Goal: Task Accomplishment & Management: Use online tool/utility

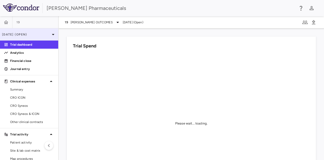
click at [50, 33] on icon at bounding box center [53, 34] width 6 height 6
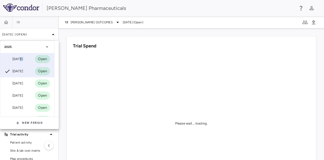
click at [20, 59] on div "[DATE]" at bounding box center [13, 59] width 19 height 6
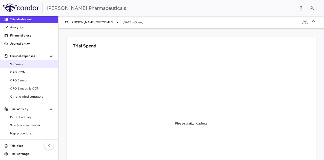
scroll to position [27, 0]
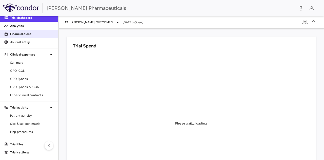
click at [26, 34] on p "Financial close" at bounding box center [32, 34] width 44 height 5
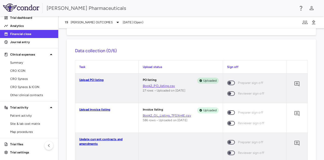
scroll to position [101, 0]
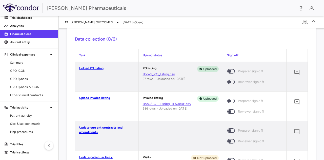
click at [157, 73] on link "Book2_PO_listing.csv" at bounding box center [181, 74] width 76 height 5
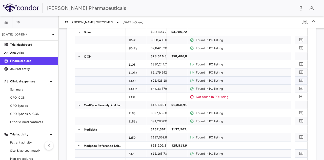
scroll to position [0, 0]
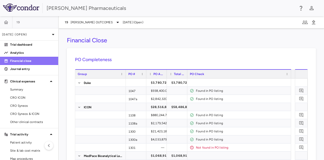
click at [30, 62] on p "Financial close" at bounding box center [32, 61] width 44 height 5
click at [15, 61] on p "Financial close" at bounding box center [32, 61] width 44 height 5
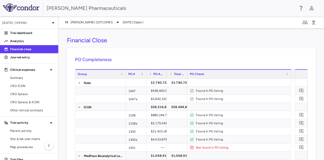
scroll to position [27, 0]
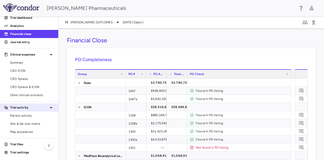
click at [21, 109] on p "Trial activity" at bounding box center [29, 107] width 38 height 5
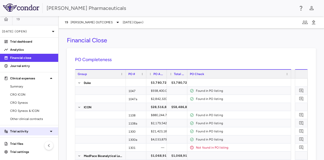
scroll to position [3, 0]
click at [17, 130] on p "Trial activity" at bounding box center [29, 131] width 38 height 5
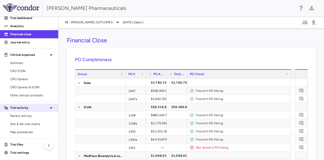
scroll to position [27, 0]
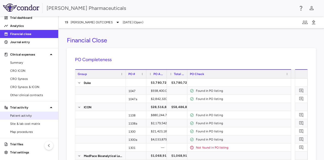
click at [21, 115] on span "Patient activity" at bounding box center [32, 115] width 44 height 5
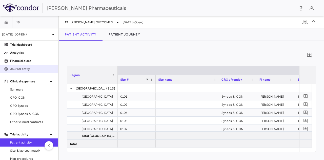
click at [16, 70] on p "Journal entry" at bounding box center [32, 69] width 44 height 5
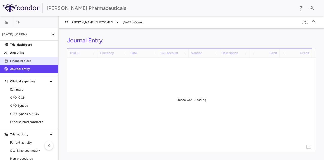
click at [21, 60] on p "Financial close" at bounding box center [32, 61] width 44 height 5
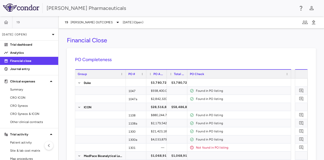
click at [99, 60] on h6 "PO Completeness" at bounding box center [191, 59] width 233 height 7
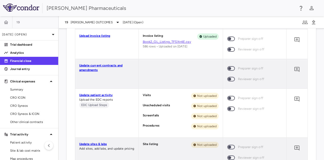
scroll to position [405, 0]
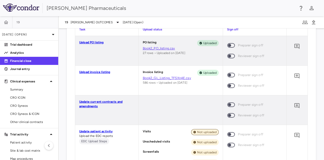
click at [205, 132] on span "Not uploaded" at bounding box center [207, 132] width 24 height 5
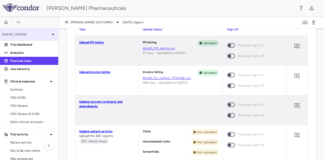
click at [19, 36] on p "[DATE] (Open)" at bounding box center [26, 34] width 48 height 5
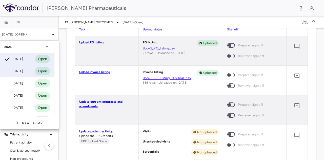
click at [22, 68] on div "[DATE]" at bounding box center [13, 71] width 19 height 6
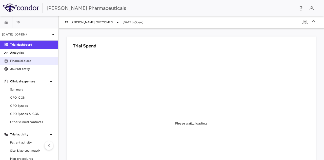
click at [28, 61] on p "Financial close" at bounding box center [32, 61] width 44 height 5
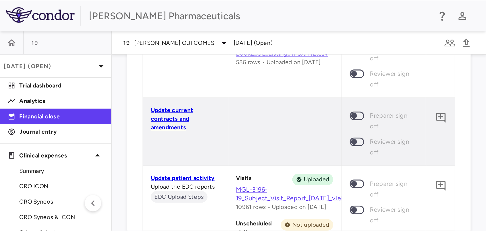
scroll to position [455, 0]
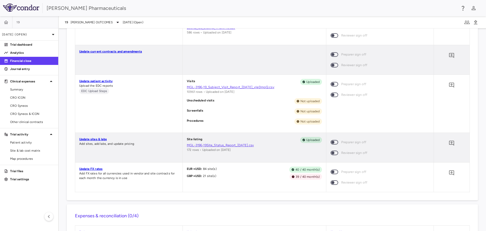
click at [249, 88] on link "MGL-3196-19_Subject_Visit_Report_[DATE]_vIeDmoQ.csv" at bounding box center [254, 87] width 135 height 5
